Goal: Check status: Check status

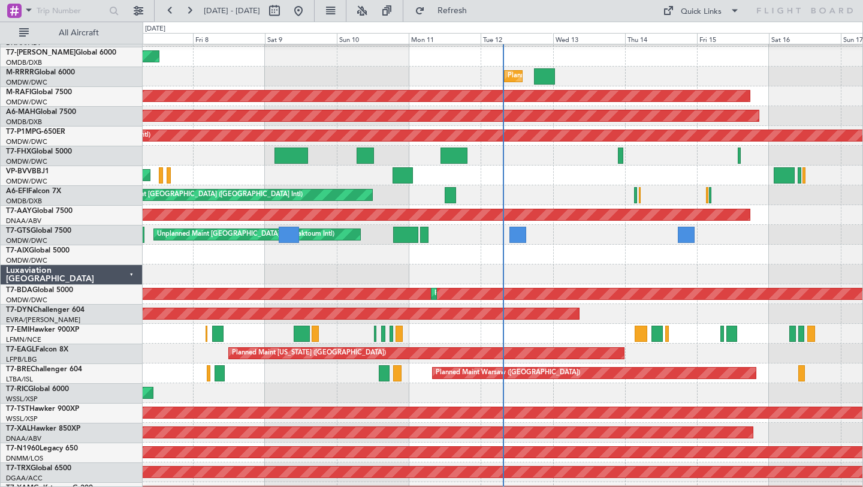
scroll to position [117, 0]
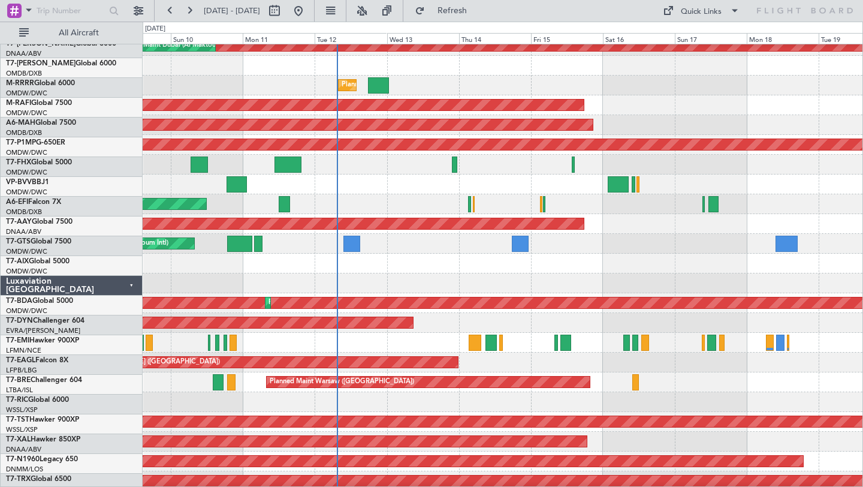
click at [605, 234] on div "Planned Maint Dubai (Al Maktoum Intl) Unplanned Maint [GEOGRAPHIC_DATA] (Al Mak…" at bounding box center [503, 224] width 720 height 20
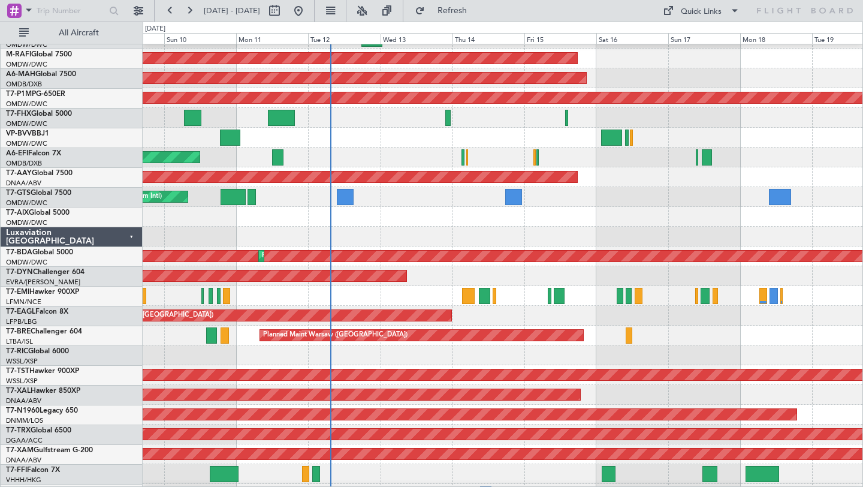
scroll to position [154, 0]
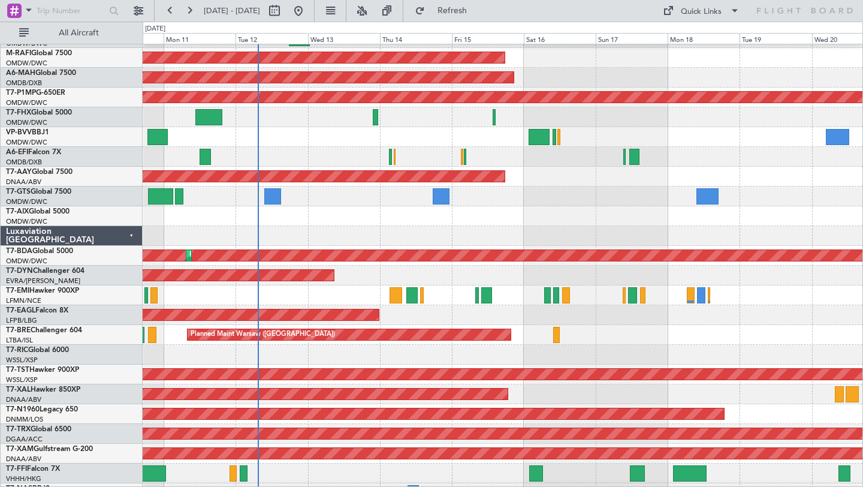
click at [633, 323] on div "Planned Maint [US_STATE] ([GEOGRAPHIC_DATA])" at bounding box center [503, 315] width 720 height 20
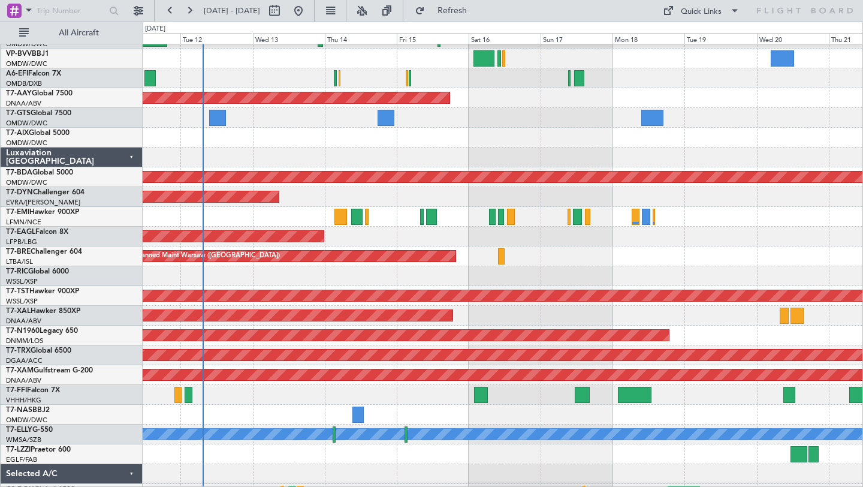
scroll to position [237, 0]
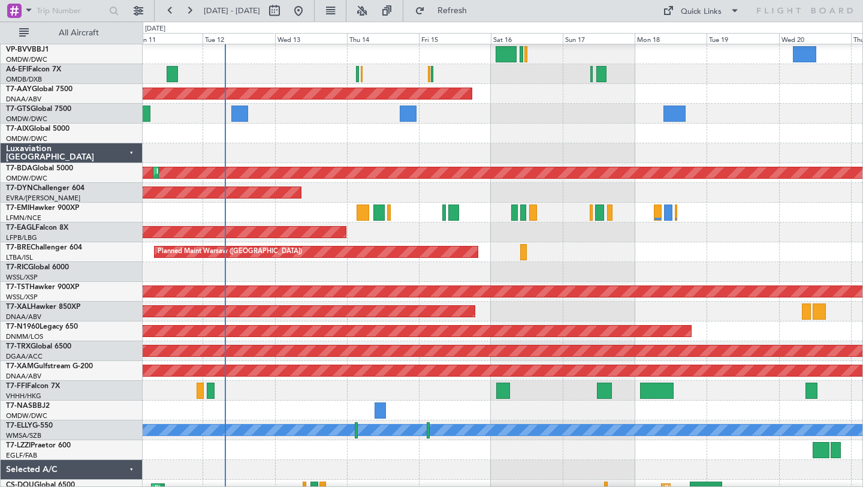
click at [661, 262] on div at bounding box center [503, 272] width 720 height 20
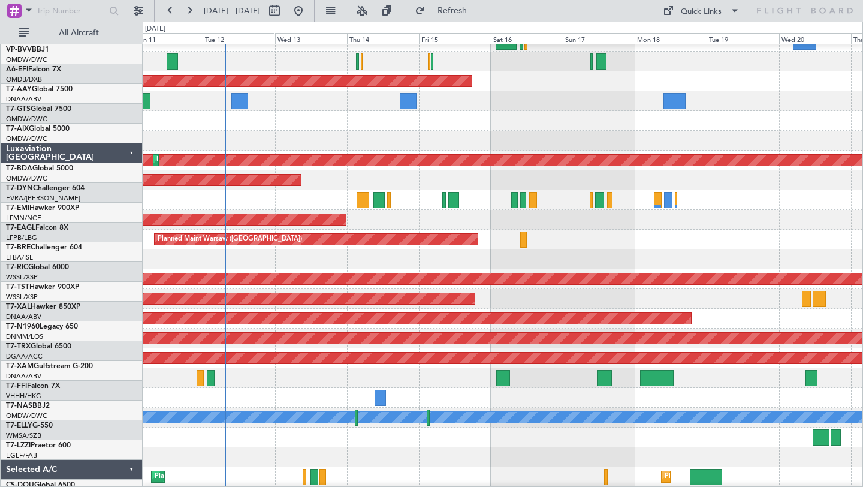
scroll to position [289, 0]
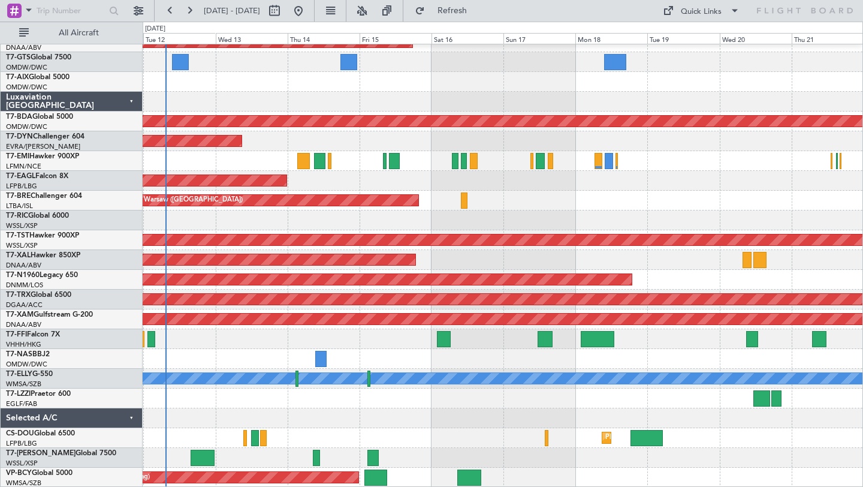
click at [523, 426] on div at bounding box center [503, 418] width 720 height 20
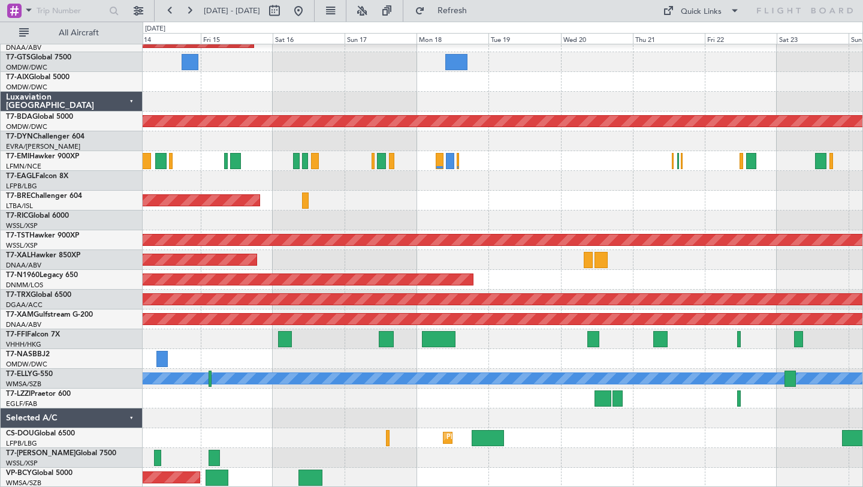
click at [532, 458] on div at bounding box center [503, 458] width 720 height 20
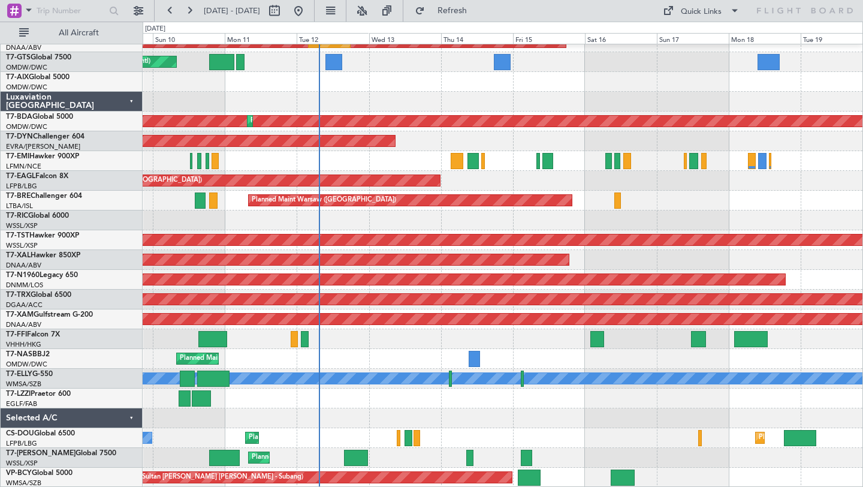
click at [613, 405] on div at bounding box center [503, 398] width 720 height 20
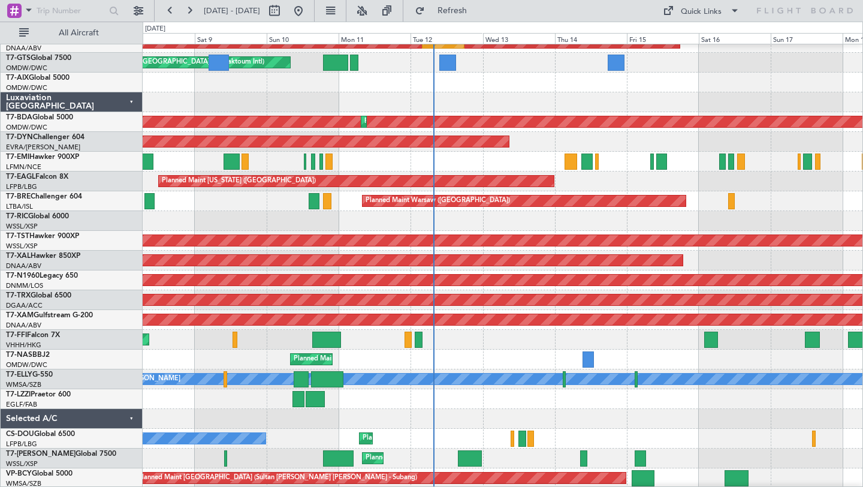
scroll to position [285, 0]
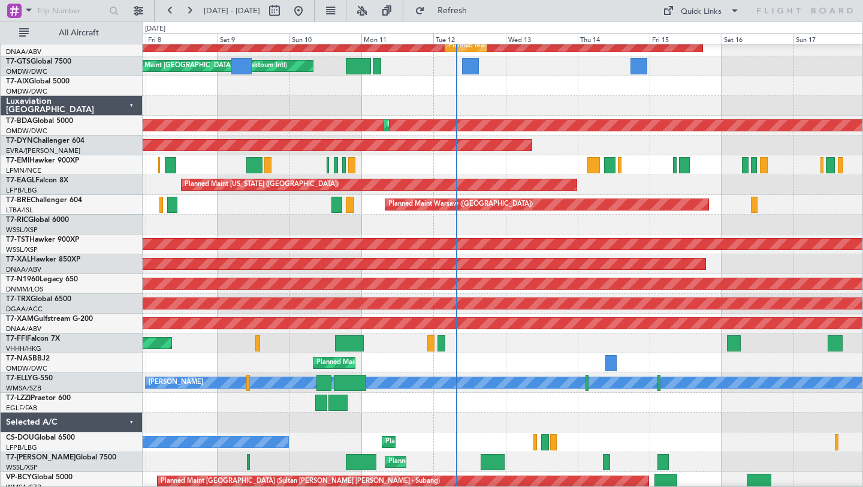
click at [390, 92] on div at bounding box center [503, 86] width 720 height 20
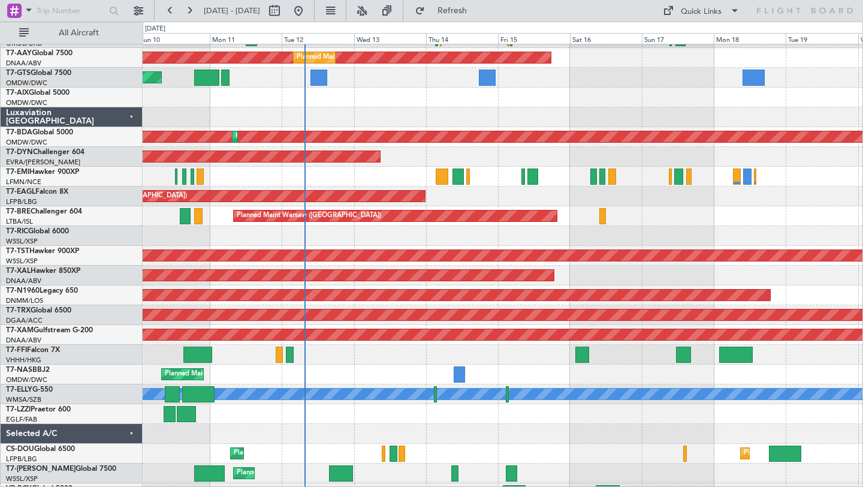
scroll to position [274, 0]
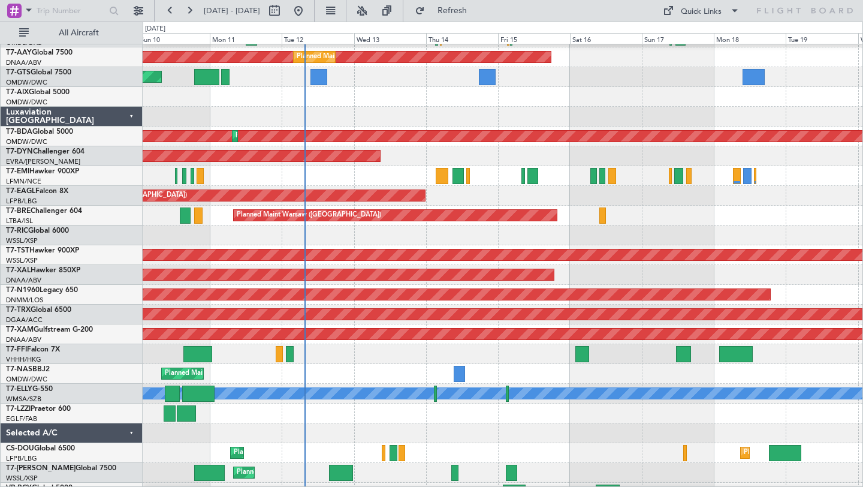
click at [551, 237] on div at bounding box center [503, 235] width 720 height 20
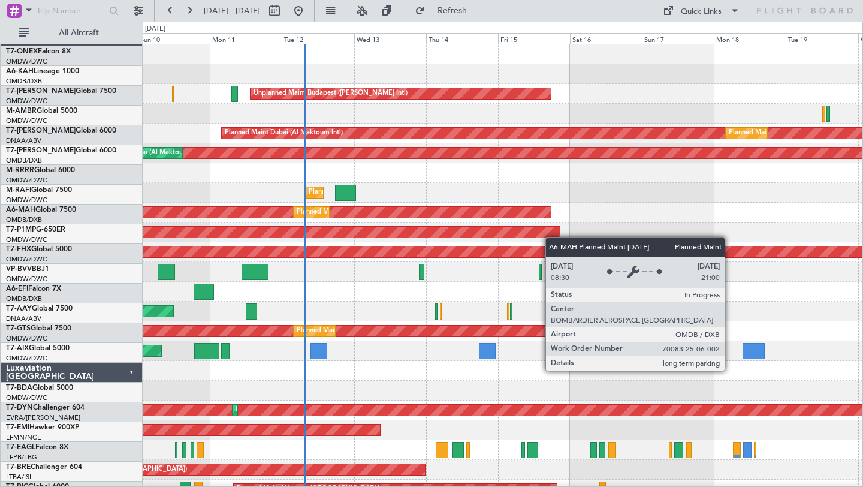
scroll to position [0, 0]
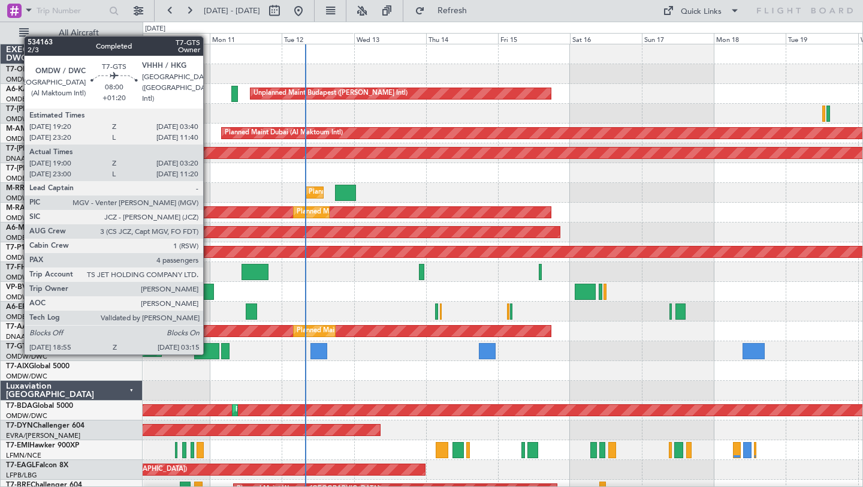
click at [209, 353] on div at bounding box center [206, 351] width 25 height 16
click at [206, 354] on div at bounding box center [206, 351] width 25 height 16
